Goal: Find specific page/section

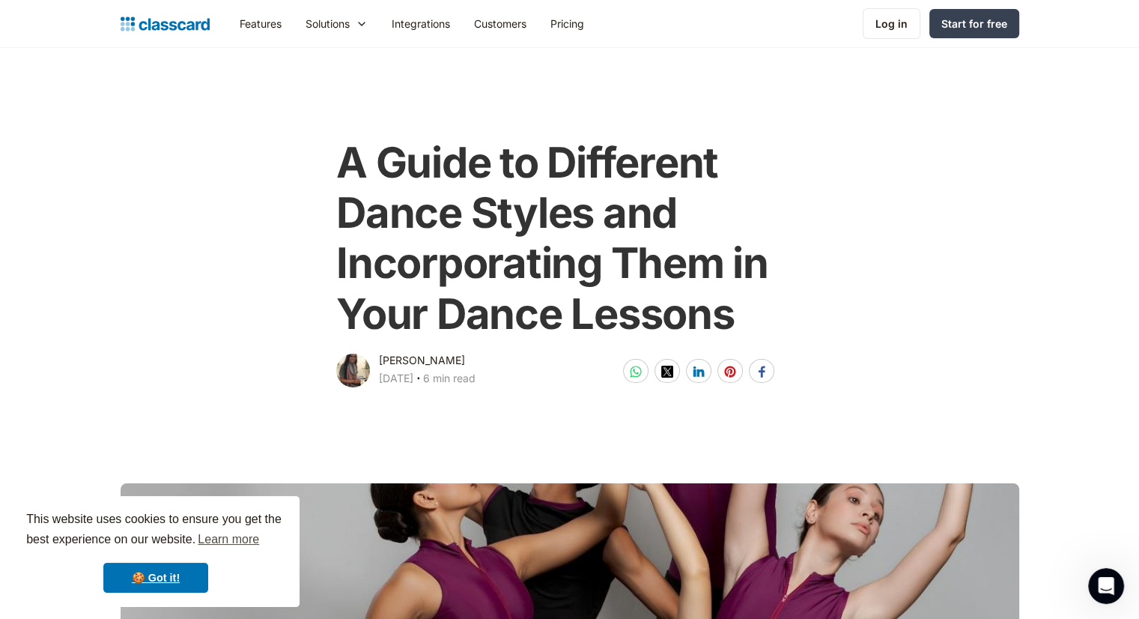
click at [156, 31] on img "home" at bounding box center [165, 23] width 89 height 21
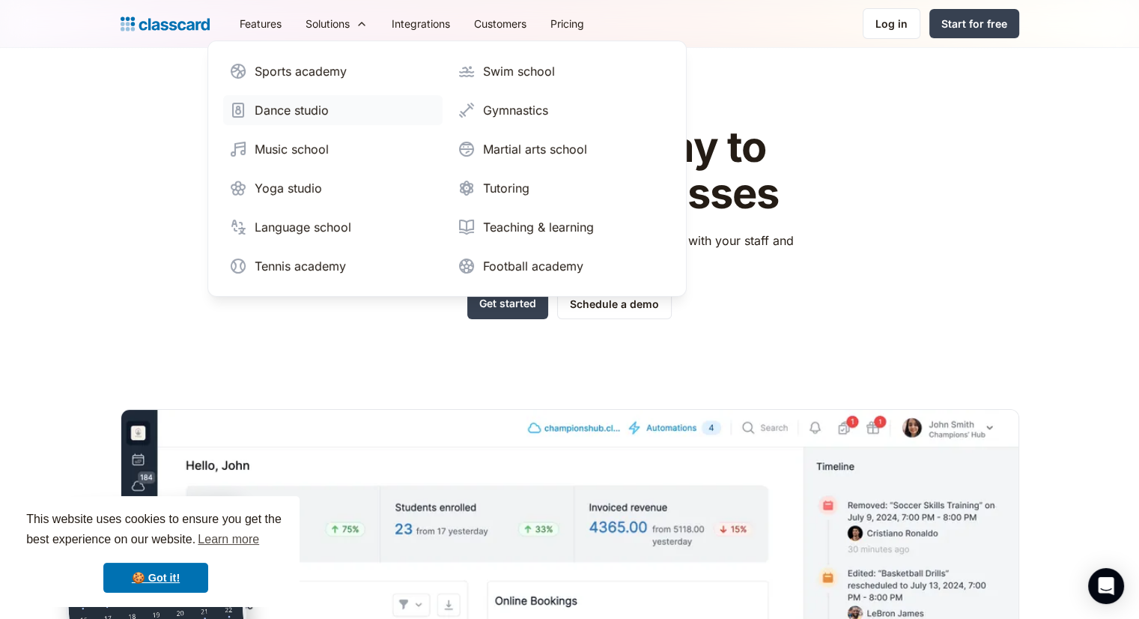
click at [325, 108] on div "Dance studio" at bounding box center [292, 110] width 74 height 18
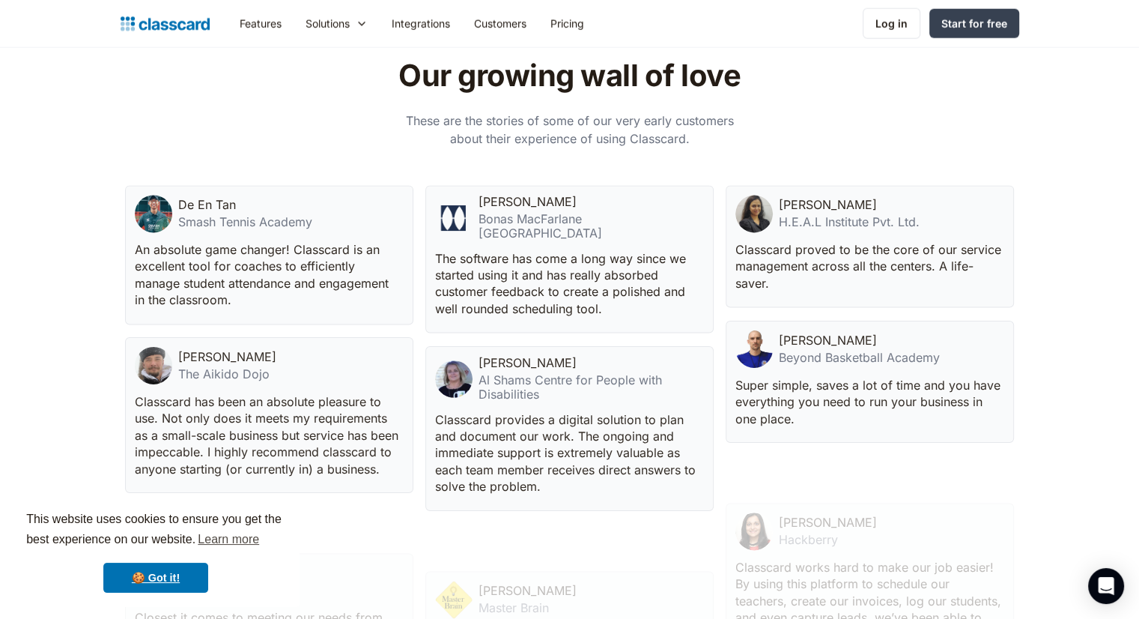
scroll to position [4044, 0]
